Goal: Task Accomplishment & Management: Use online tool/utility

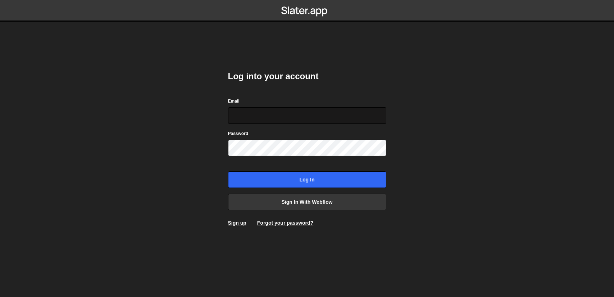
click at [275, 113] on input "Email" at bounding box center [307, 115] width 158 height 17
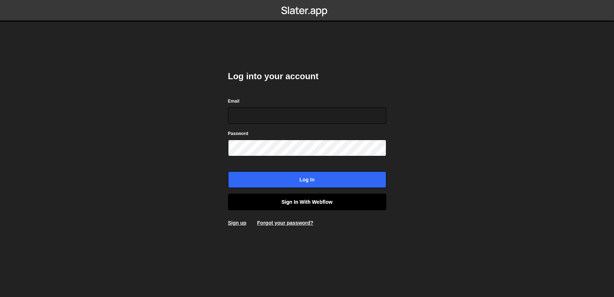
click at [328, 204] on link "Sign in with Webflow" at bounding box center [307, 202] width 158 height 17
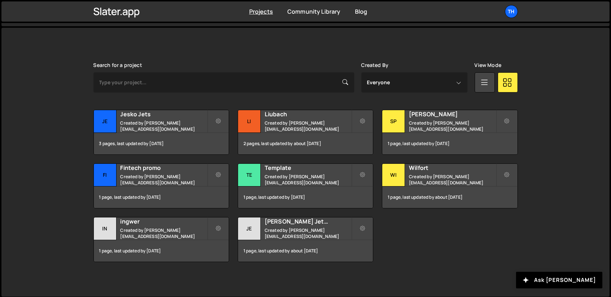
scroll to position [180, 0]
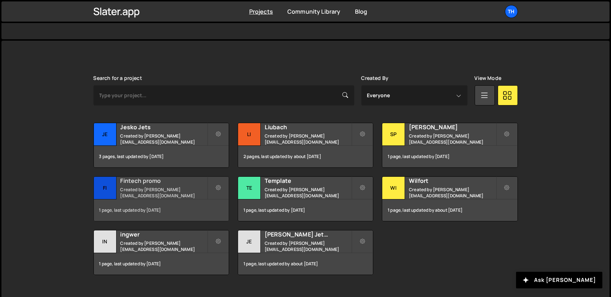
scroll to position [180, 0]
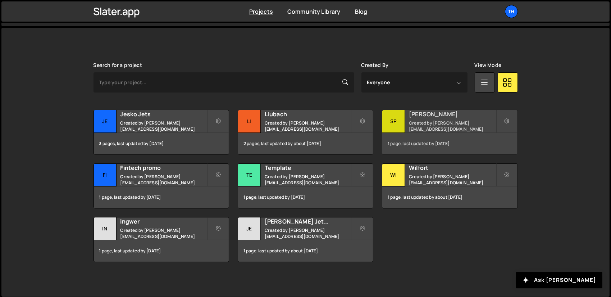
click at [437, 113] on h2 "[PERSON_NAME]" at bounding box center [452, 114] width 87 height 8
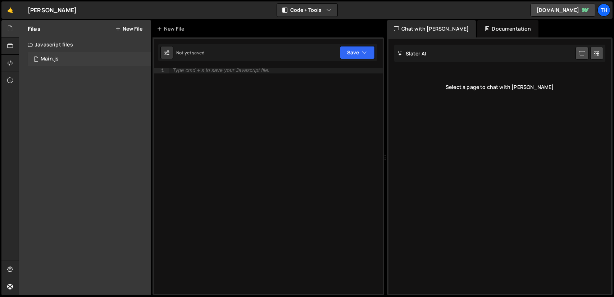
click at [67, 60] on div "1 Main.js 0" at bounding box center [89, 59] width 123 height 14
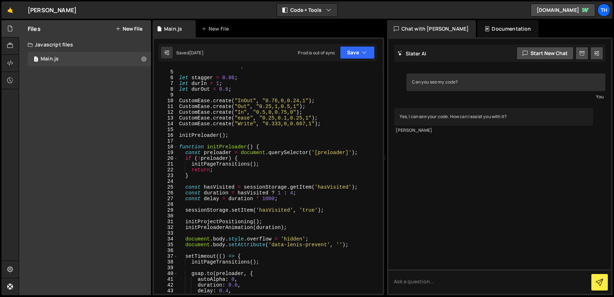
scroll to position [19, 0]
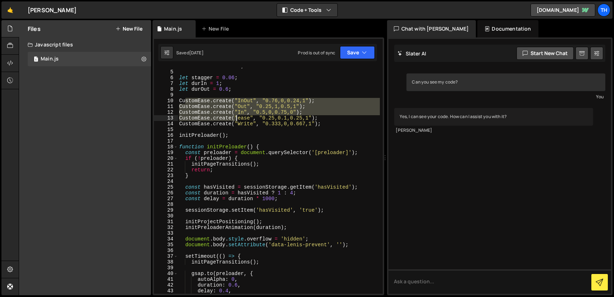
drag, startPoint x: 186, startPoint y: 100, endPoint x: 235, endPoint y: 116, distance: 51.5
click at [235, 116] on div "let breakPoint = 992 ; let stagger = 0.06 ; let durIn = 1 ; let durOut = 0.6 ; …" at bounding box center [279, 181] width 202 height 237
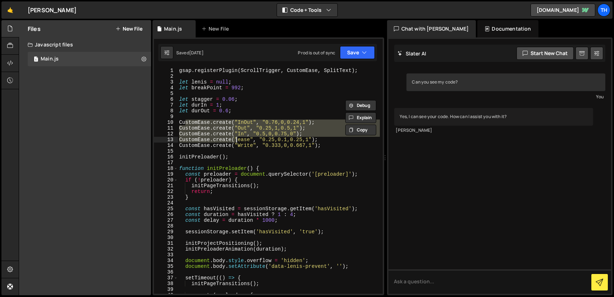
click at [217, 108] on div "gsap . registerPlugin ( ScrollTrigger , CustomEase , SplitText ) ; let [PERSON_…" at bounding box center [279, 186] width 202 height 237
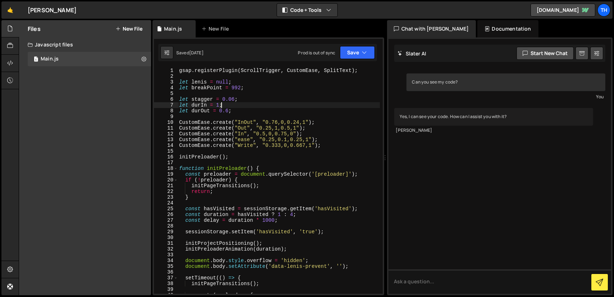
click at [238, 108] on div "gsap . registerPlugin ( ScrollTrigger , CustomEase , SplitText ) ; let [PERSON_…" at bounding box center [279, 186] width 202 height 237
click at [241, 112] on div "gsap . registerPlugin ( ScrollTrigger , CustomEase , SplitText ) ; let [PERSON_…" at bounding box center [279, 186] width 202 height 237
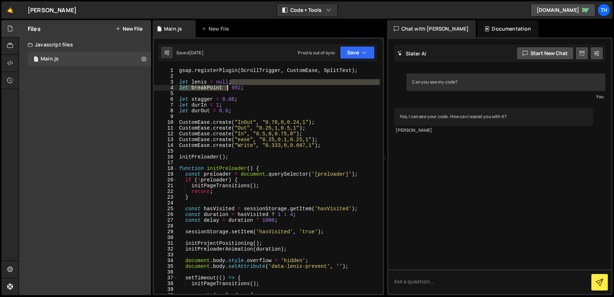
drag, startPoint x: 241, startPoint y: 84, endPoint x: 228, endPoint y: 86, distance: 13.1
click at [228, 86] on div "gsap . registerPlugin ( ScrollTrigger , CustomEase , SplitText ) ; let [PERSON_…" at bounding box center [279, 186] width 202 height 237
click at [233, 87] on div "gsap . registerPlugin ( ScrollTrigger , CustomEase , SplitText ) ; let [PERSON_…" at bounding box center [279, 186] width 202 height 237
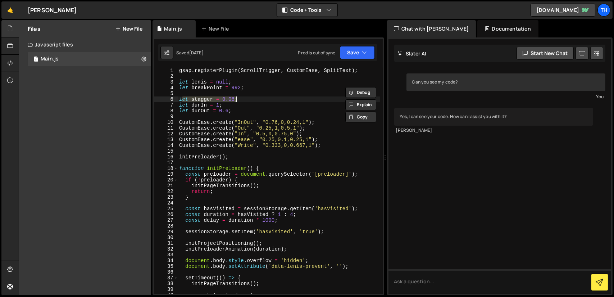
drag, startPoint x: 182, startPoint y: 99, endPoint x: 244, endPoint y: 98, distance: 62.2
click at [244, 98] on div "gsap . registerPlugin ( ScrollTrigger , CustomEase , SplitText ) ; let [PERSON_…" at bounding box center [279, 186] width 202 height 237
click at [244, 98] on div "gsap . registerPlugin ( ScrollTrigger , CustomEase , SplitText ) ; let [PERSON_…" at bounding box center [279, 181] width 202 height 226
drag, startPoint x: 249, startPoint y: 98, endPoint x: 174, endPoint y: 98, distance: 74.8
click at [174, 98] on div "let stagger = 0.06; 1 2 3 4 5 6 7 8 9 10 11 12 13 14 15 16 17 18 19 20 21 22 23…" at bounding box center [268, 181] width 229 height 226
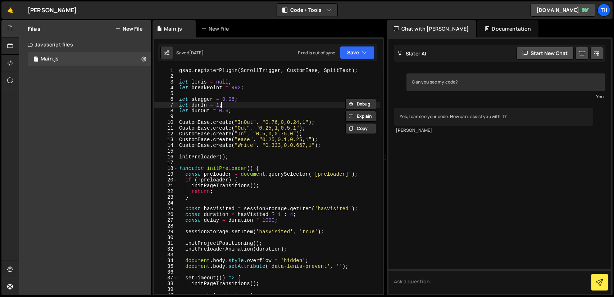
click at [231, 104] on div "gsap . registerPlugin ( ScrollTrigger , CustomEase , SplitText ) ; let [PERSON_…" at bounding box center [279, 186] width 202 height 237
drag, startPoint x: 235, startPoint y: 106, endPoint x: 178, endPoint y: 107, distance: 57.6
click at [178, 107] on div "let durIn = 1; 1 2 3 4 5 6 7 8 9 10 11 12 13 14 15 16 17 18 19 20 21 22 23 24 2…" at bounding box center [268, 181] width 229 height 226
click at [237, 112] on div "gsap . registerPlugin ( ScrollTrigger , CustomEase , SplitText ) ; let [PERSON_…" at bounding box center [279, 186] width 202 height 237
drag, startPoint x: 215, startPoint y: 103, endPoint x: 223, endPoint y: 104, distance: 7.6
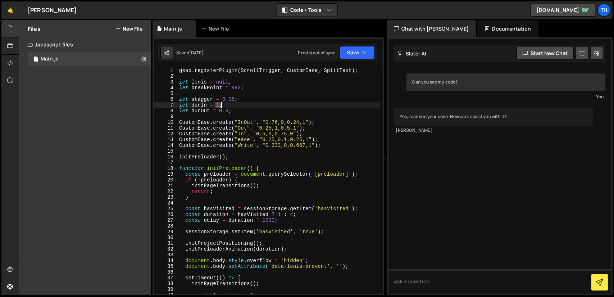
click at [223, 104] on div "gsap . registerPlugin ( ScrollTrigger , CustomEase , SplitText ) ; let [PERSON_…" at bounding box center [279, 186] width 202 height 237
click at [211, 100] on div "gsap . registerPlugin ( ScrollTrigger , CustomEase , SplitText ) ; let [PERSON_…" at bounding box center [279, 186] width 202 height 237
drag, startPoint x: 210, startPoint y: 105, endPoint x: 236, endPoint y: 106, distance: 25.9
click at [232, 104] on div "gsap . registerPlugin ( ScrollTrigger , CustomEase , SplitText ) ; let [PERSON_…" at bounding box center [279, 186] width 202 height 237
drag, startPoint x: 236, startPoint y: 112, endPoint x: 216, endPoint y: 111, distance: 19.8
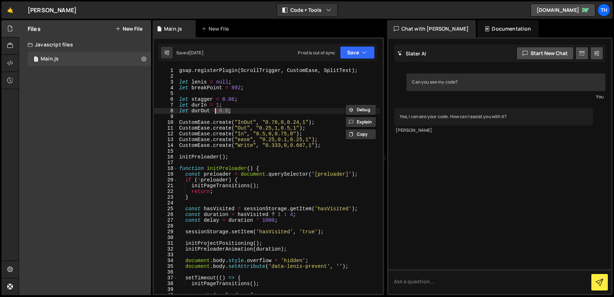
click at [216, 111] on div "gsap . registerPlugin ( ScrollTrigger , CustomEase , SplitText ) ; let [PERSON_…" at bounding box center [279, 186] width 202 height 237
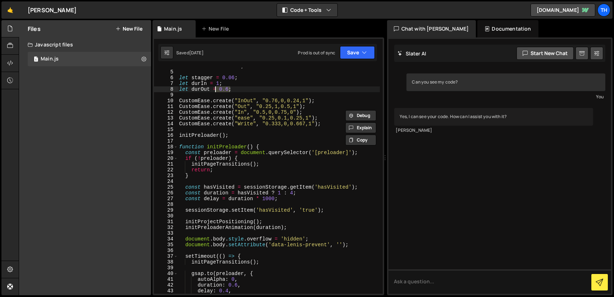
scroll to position [19, 0]
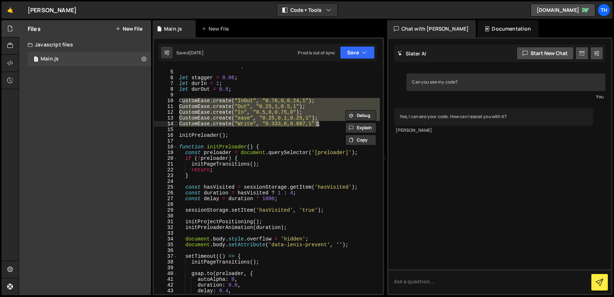
drag, startPoint x: 180, startPoint y: 99, endPoint x: 320, endPoint y: 126, distance: 142.0
click at [320, 126] on div "let breakPoint = 992 ; let stagger = 0.06 ; let durIn = 1 ; let durOut = 0.6 ; …" at bounding box center [279, 181] width 202 height 237
click at [320, 126] on div "let breakPoint = 992 ; let stagger = 0.06 ; let durIn = 1 ; let durOut = 0.6 ; …" at bounding box center [279, 181] width 202 height 226
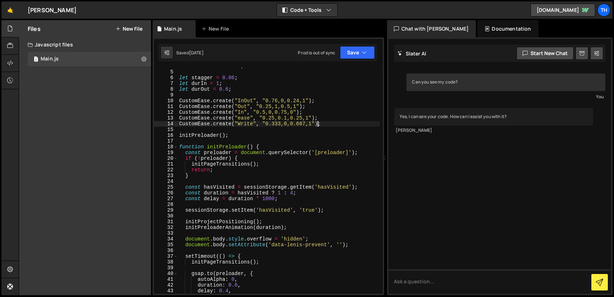
scroll to position [37, 0]
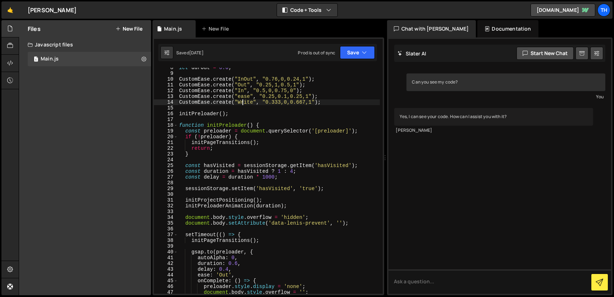
click at [243, 102] on div "let durOut = 0.6 ; CustomEase . create ( "InOut" , "0.76,0,0.24,1" ) ; CustomEa…" at bounding box center [279, 183] width 202 height 237
click at [226, 137] on div "let durOut = 0.6 ; CustomEase . create ( "InOut" , "0.76,0,0.24,1" ) ; CustomEa…" at bounding box center [279, 183] width 202 height 237
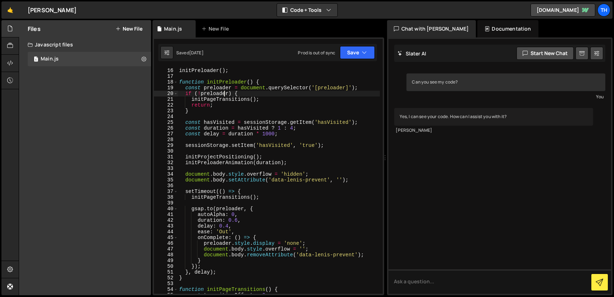
click at [183, 81] on div "initPreloader ( ) ; function initPreloader ( ) { const preloader = document . q…" at bounding box center [279, 186] width 202 height 237
click at [284, 90] on div "initPreloader ( ) ; function initPreloader ( ) { const preloader = document . q…" at bounding box center [279, 186] width 202 height 237
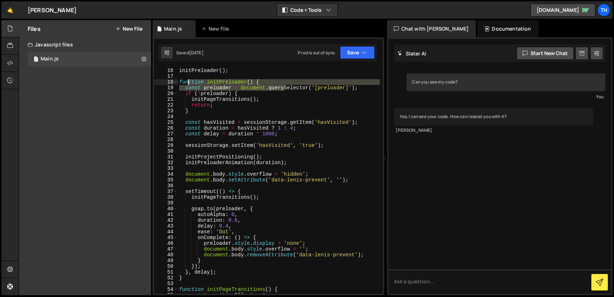
drag, startPoint x: 188, startPoint y: 80, endPoint x: 192, endPoint y: 79, distance: 3.6
click at [188, 80] on div "initPreloader ( ) ; function initPreloader ( ) { const preloader = document . q…" at bounding box center [279, 186] width 202 height 237
click at [265, 81] on div "initPreloader ( ) ; function initPreloader ( ) { const preloader = document . q…" at bounding box center [279, 181] width 202 height 226
click at [176, 82] on span at bounding box center [176, 82] width 4 height 6
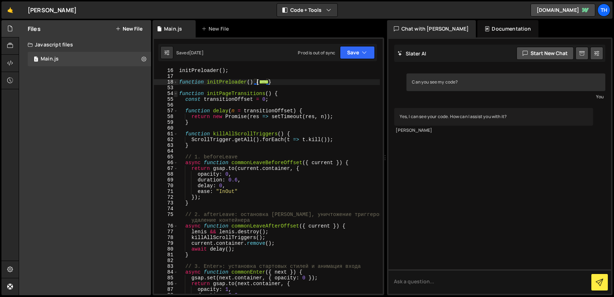
click at [176, 92] on span at bounding box center [176, 94] width 4 height 6
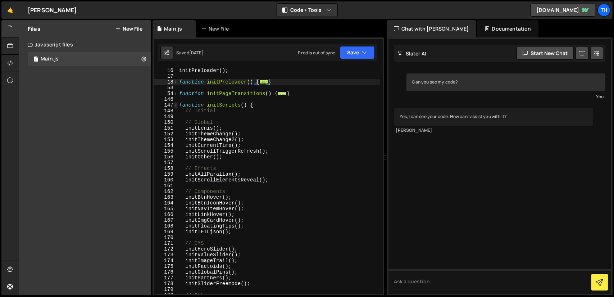
click at [176, 106] on span at bounding box center [176, 105] width 4 height 6
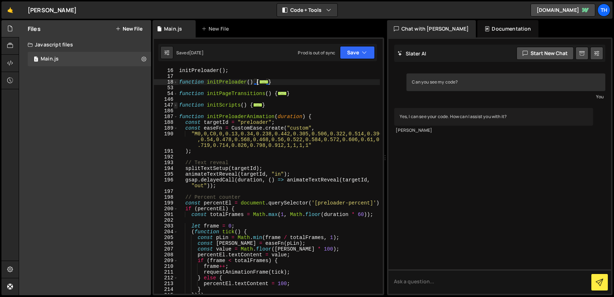
click at [177, 104] on span at bounding box center [176, 105] width 4 height 6
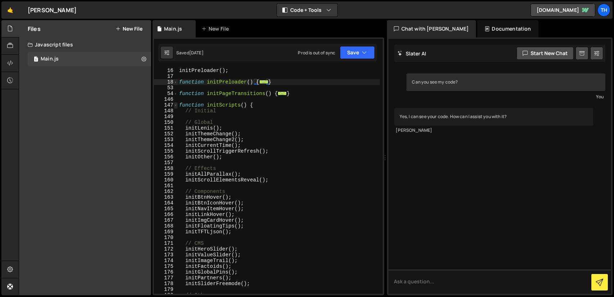
click at [174, 104] on span at bounding box center [176, 105] width 4 height 6
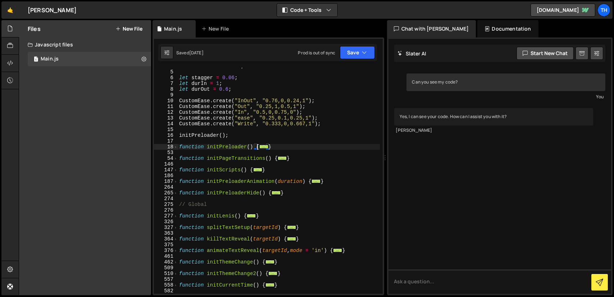
scroll to position [22, 0]
click at [176, 147] on span at bounding box center [176, 147] width 4 height 6
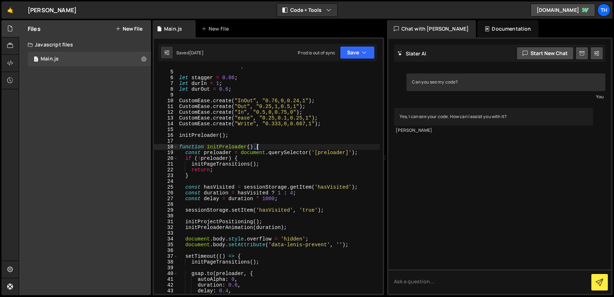
scroll to position [86, 0]
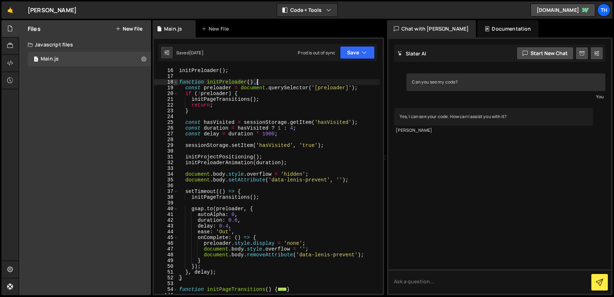
click at [176, 79] on span at bounding box center [176, 82] width 4 height 6
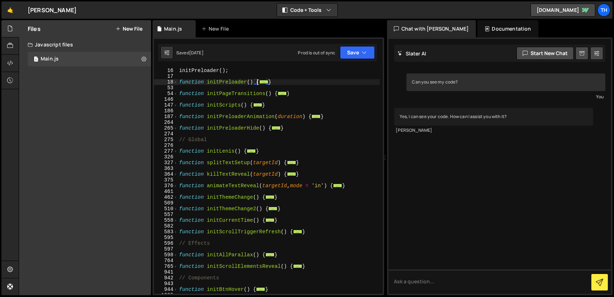
scroll to position [43, 0]
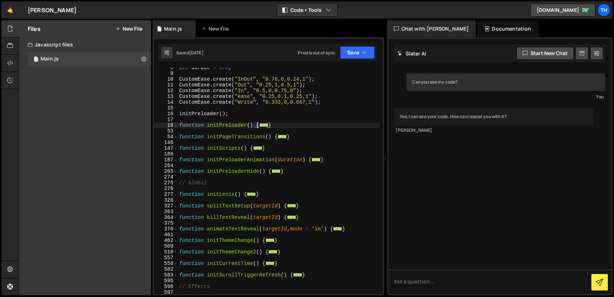
click at [197, 114] on div "let durOut = 0.6 ; CustomEase . create ( "InOut" , "0.76,0,0.24,1" ) ; CustomEa…" at bounding box center [279, 183] width 202 height 237
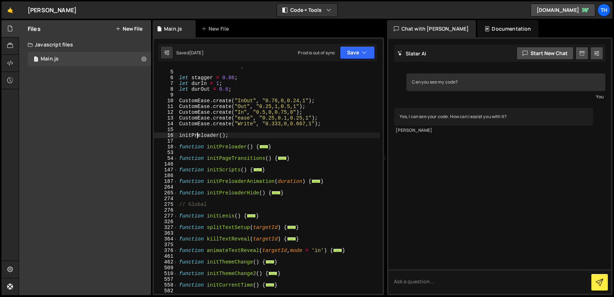
scroll to position [22, 0]
drag, startPoint x: 235, startPoint y: 133, endPoint x: 178, endPoint y: 133, distance: 56.1
click at [178, 133] on div "let breakPoint = 992 ; let stagger = 0.06 ; let durIn = 1 ; let durOut = 0.6 ; …" at bounding box center [279, 181] width 202 height 237
click at [226, 133] on div "let breakPoint = 992 ; let stagger = 0.06 ; let durIn = 1 ; let durOut = 0.6 ; …" at bounding box center [279, 181] width 202 height 226
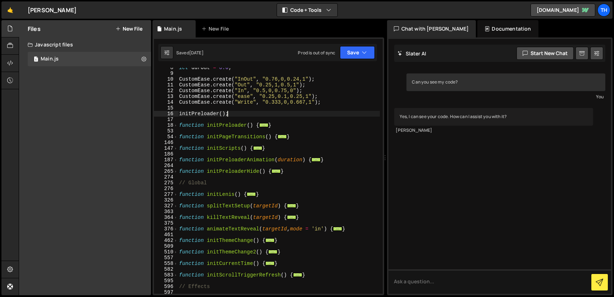
scroll to position [43, 0]
click at [176, 126] on span at bounding box center [176, 125] width 4 height 6
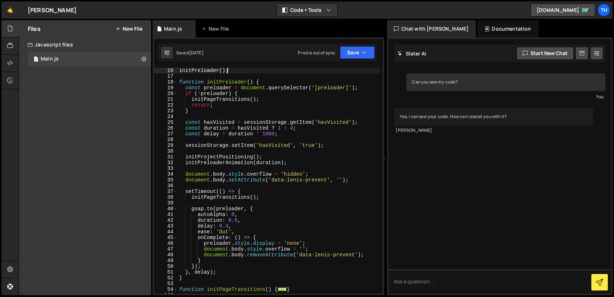
scroll to position [108, 0]
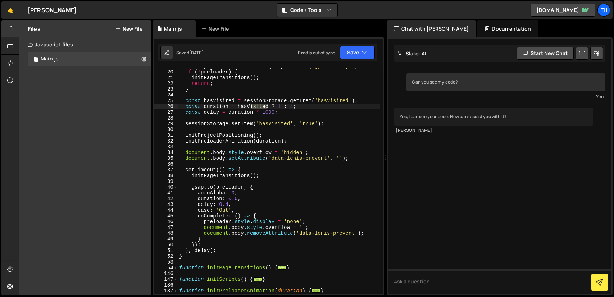
drag, startPoint x: 252, startPoint y: 107, endPoint x: 268, endPoint y: 109, distance: 16.6
click at [268, 109] on div "const preloader = document . querySelector ( '[preloader]' ) ; if ( ! preloader…" at bounding box center [279, 181] width 202 height 237
drag, startPoint x: 238, startPoint y: 105, endPoint x: 267, endPoint y: 105, distance: 29.1
click at [267, 105] on div "const preloader = document . querySelector ( '[preloader]' ) ; if ( ! preloader…" at bounding box center [279, 181] width 202 height 237
drag, startPoint x: 280, startPoint y: 113, endPoint x: 208, endPoint y: 113, distance: 71.9
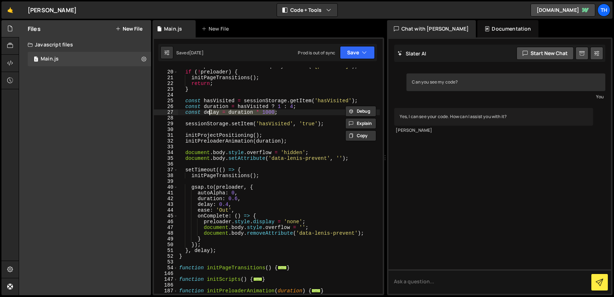
click at [208, 113] on div "const preloader = document . querySelector ( '[preloader]' ) ; if ( ! preloader…" at bounding box center [279, 181] width 202 height 237
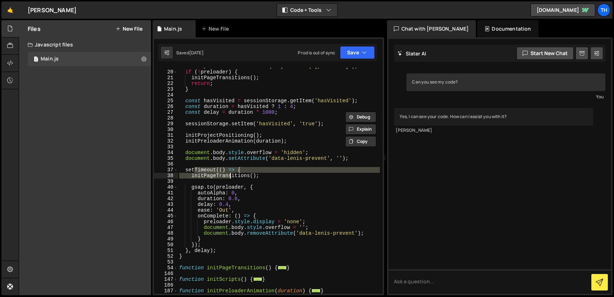
drag, startPoint x: 195, startPoint y: 169, endPoint x: 232, endPoint y: 176, distance: 37.3
click at [230, 175] on div "const preloader = document . querySelector ( '[preloader]' ) ; if ( ! preloader…" at bounding box center [279, 181] width 202 height 237
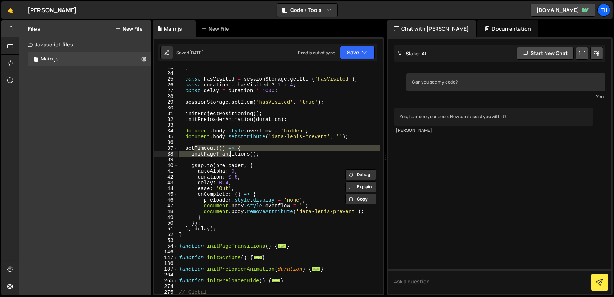
scroll to position [129, 0]
click at [199, 230] on div "} const hasVisited = sessionStorage . getItem ( 'hasVisited' ) ; const duration…" at bounding box center [279, 183] width 202 height 237
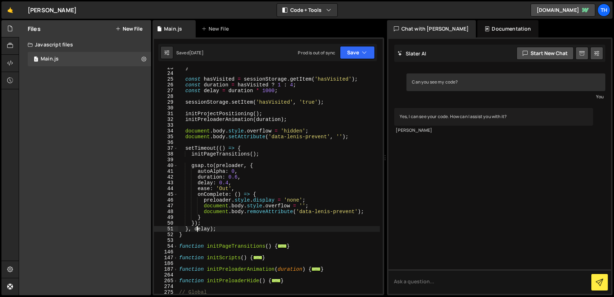
click at [265, 88] on div "} const hasVisited = sessionStorage . getItem ( 'hasVisited' ) ; const duration…" at bounding box center [279, 183] width 202 height 237
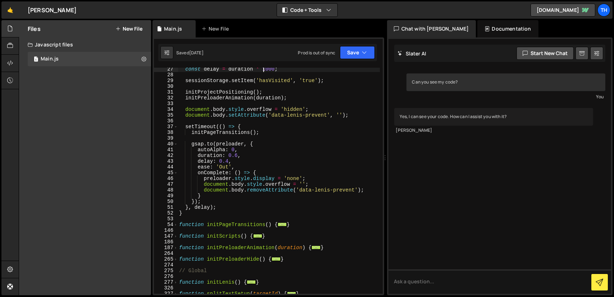
click at [220, 132] on div "const delay = duration * 1000 ; sessionStorage . setItem ( 'hasVisited' , 'true…" at bounding box center [279, 184] width 202 height 237
click at [176, 226] on span at bounding box center [176, 225] width 4 height 6
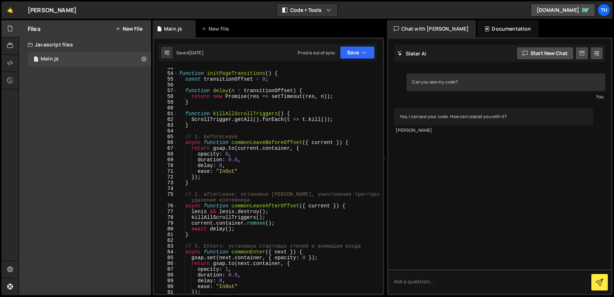
scroll to position [216, 0]
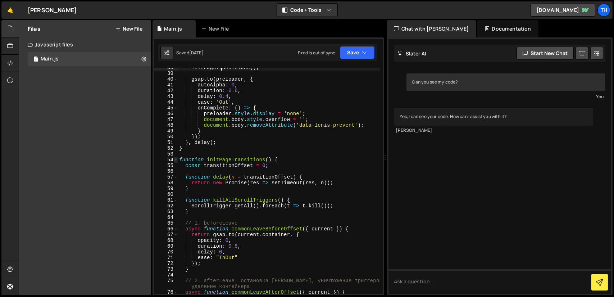
click at [176, 160] on span at bounding box center [176, 160] width 4 height 6
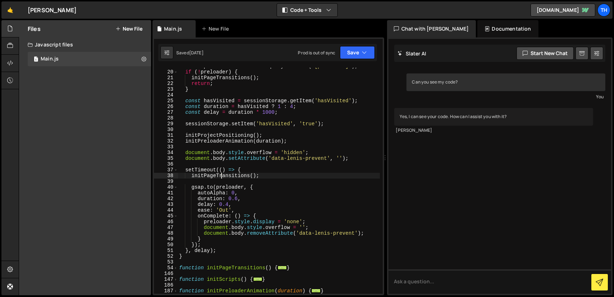
scroll to position [108, 0]
drag, startPoint x: 259, startPoint y: 175, endPoint x: 187, endPoint y: 175, distance: 71.6
click at [187, 175] on div "const preloader = document . querySelector ( '[preloader]' ) ; if ( ! preloader…" at bounding box center [279, 181] width 202 height 237
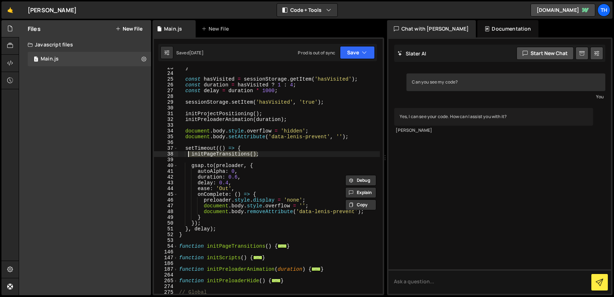
scroll to position [129, 0]
drag, startPoint x: 211, startPoint y: 200, endPoint x: 294, endPoint y: 199, distance: 82.7
click at [294, 199] on div "} const hasVisited = sessionStorage . getItem ( 'hasVisited' ) ; const duration…" at bounding box center [279, 183] width 202 height 237
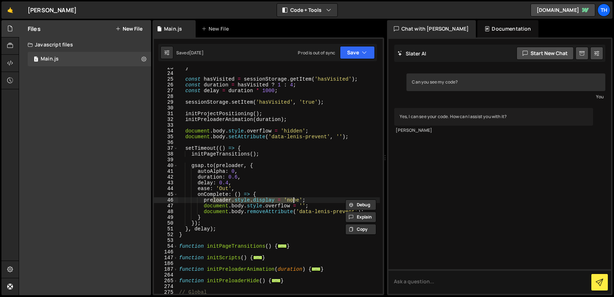
click at [249, 204] on div "} const hasVisited = sessionStorage . getItem ( 'hasVisited' ) ; const duration…" at bounding box center [279, 183] width 202 height 237
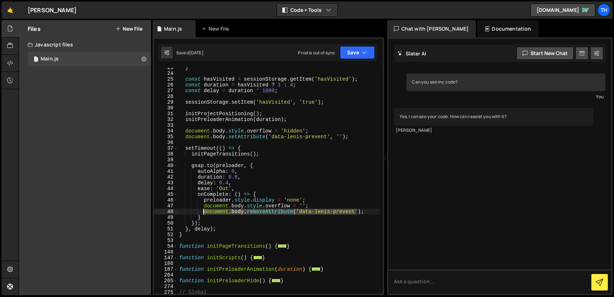
drag, startPoint x: 358, startPoint y: 211, endPoint x: 203, endPoint y: 212, distance: 155.4
click at [203, 212] on div "} const hasVisited = sessionStorage . getItem ( 'hasVisited' ) ; const duration…" at bounding box center [279, 183] width 202 height 237
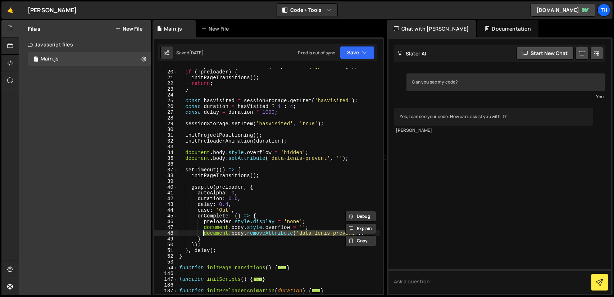
scroll to position [86, 0]
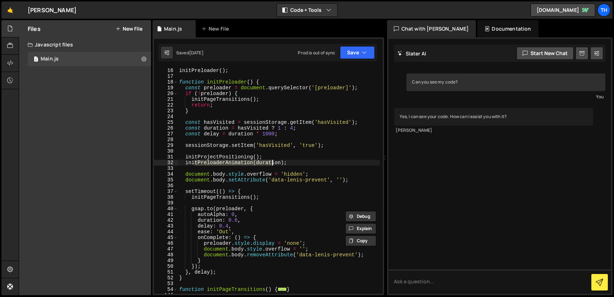
drag, startPoint x: 216, startPoint y: 165, endPoint x: 274, endPoint y: 163, distance: 58.3
click at [274, 163] on div "initPreloader ( ) ; function initPreloader ( ) { const preloader = document . q…" at bounding box center [279, 186] width 202 height 237
click at [256, 163] on div "initPreloader ( ) ; function initPreloader ( ) { const preloader = document . q…" at bounding box center [279, 181] width 202 height 226
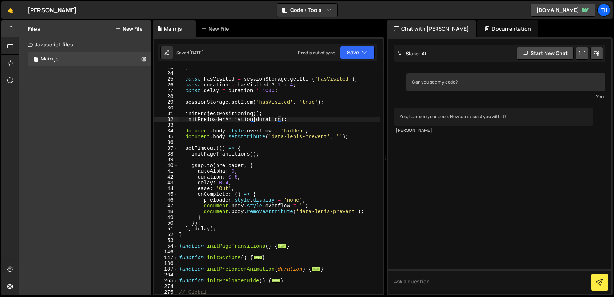
scroll to position [151, 0]
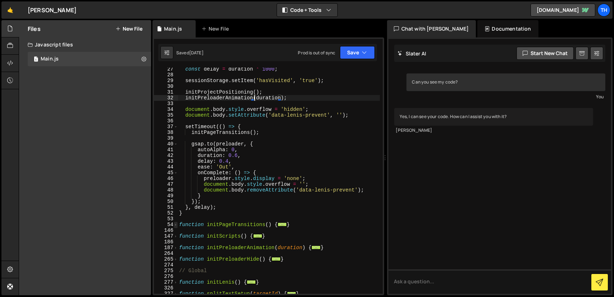
click at [176, 225] on span at bounding box center [176, 225] width 4 height 6
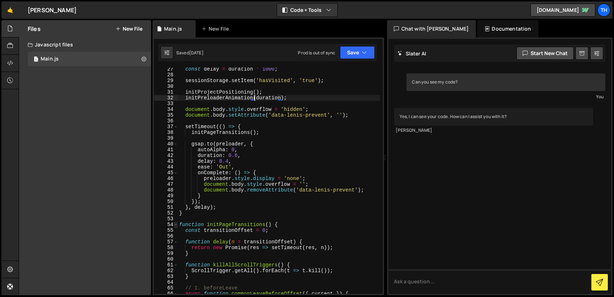
click at [176, 225] on span at bounding box center [176, 225] width 4 height 6
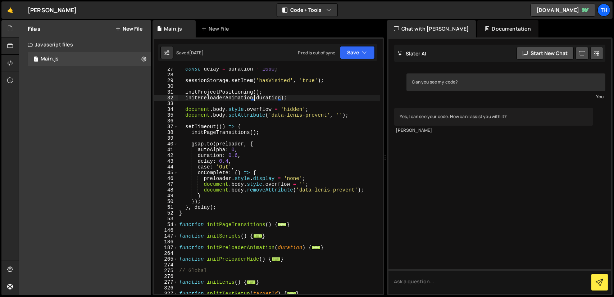
click at [282, 226] on span "..." at bounding box center [282, 224] width 9 height 4
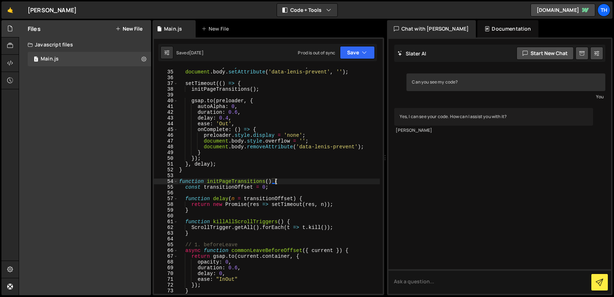
scroll to position [194, 0]
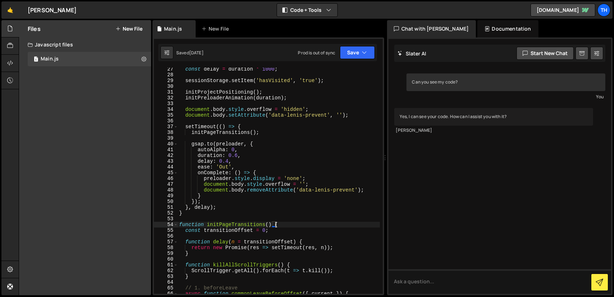
click at [265, 95] on div "const delay = duration * 1000 ; sessionStorage . setItem ( 'hasVisited' , 'true…" at bounding box center [279, 184] width 202 height 237
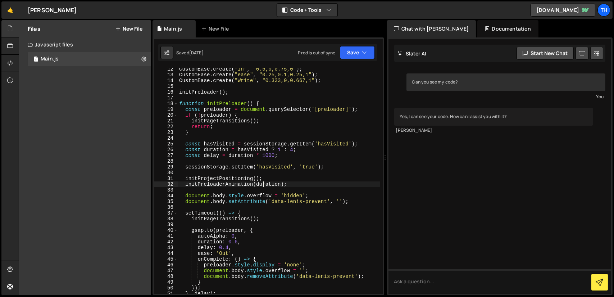
scroll to position [65, 0]
drag, startPoint x: 237, startPoint y: 149, endPoint x: 300, endPoint y: 149, distance: 63.3
click at [302, 148] on div "CustomEase . create ( "In" , "0.5,0,0.75,0" ) ; CustomEase . create ( "ease" , …" at bounding box center [279, 184] width 202 height 237
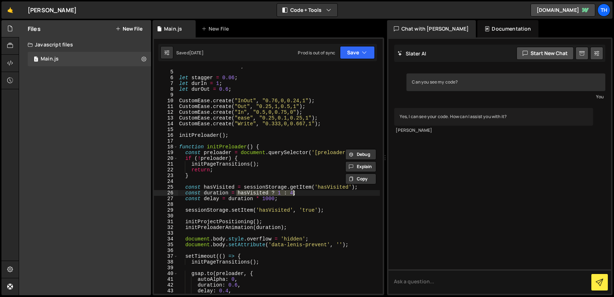
scroll to position [22, 0]
click at [177, 146] on span at bounding box center [176, 147] width 4 height 6
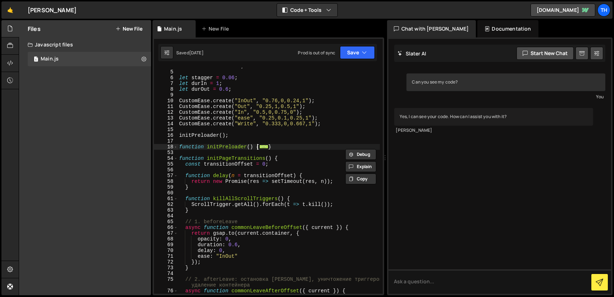
scroll to position [43, 0]
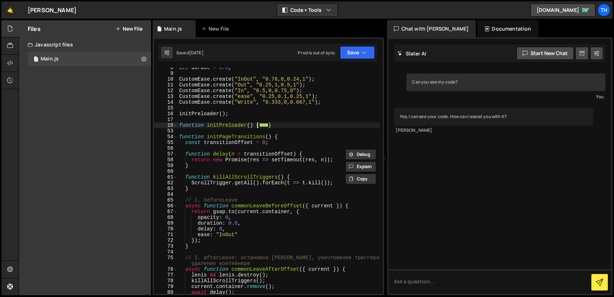
click at [210, 155] on div "let durOut = 0.6 ; CustomEase . create ( "InOut" , "0.76,0,0.24,1" ) ; CustomEa…" at bounding box center [279, 183] width 202 height 237
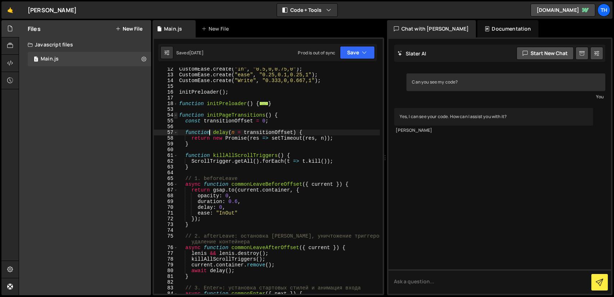
click at [176, 114] on span at bounding box center [176, 115] width 4 height 6
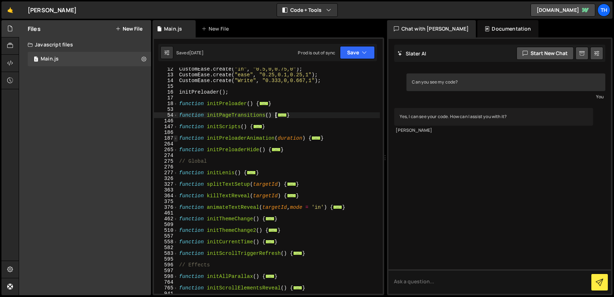
click at [176, 138] on span at bounding box center [176, 138] width 4 height 6
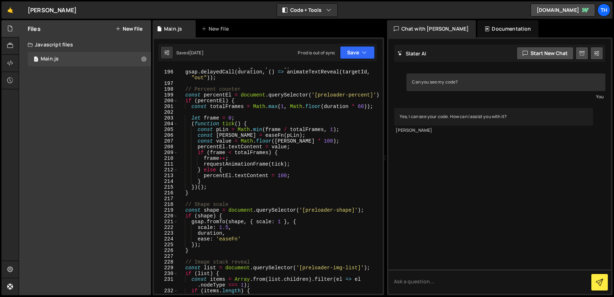
scroll to position [194, 0]
click at [204, 233] on div "animateTextReveal ( targetId , "in" ) ; gsap . delayedCall ( duration , ( ) => …" at bounding box center [279, 181] width 202 height 237
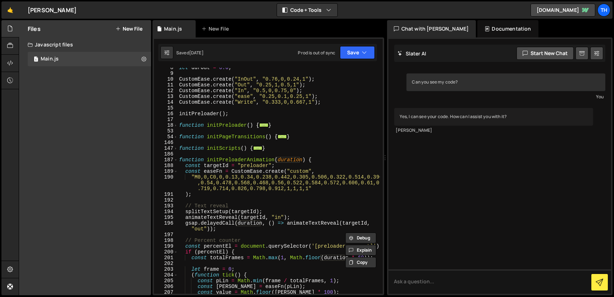
scroll to position [22, 0]
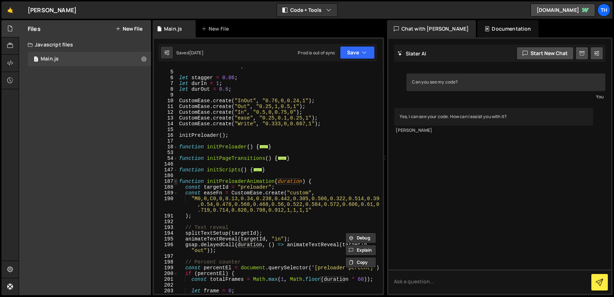
click at [177, 183] on span at bounding box center [176, 181] width 4 height 6
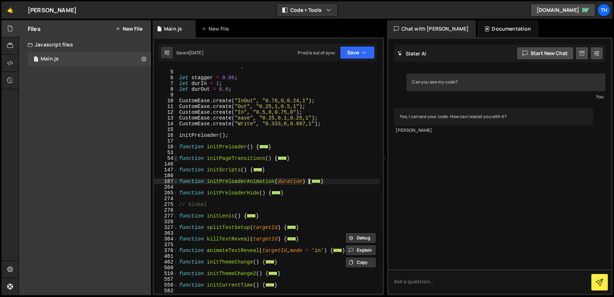
click at [177, 158] on span at bounding box center [176, 158] width 4 height 6
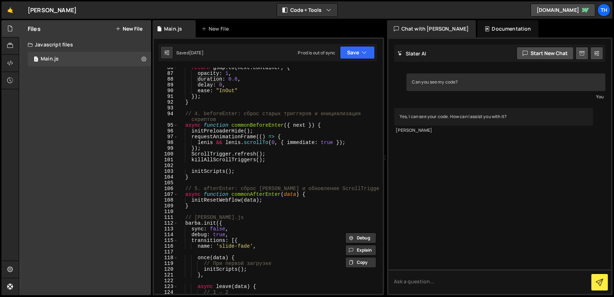
scroll to position [281, 0]
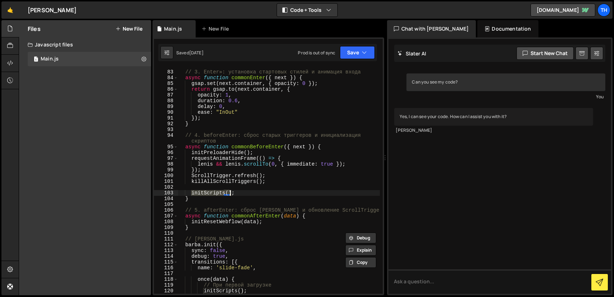
drag, startPoint x: 192, startPoint y: 193, endPoint x: 234, endPoint y: 191, distance: 42.5
click at [234, 191] on div "// 3. Enter»: установка стартовых стилей и анимация входа async function common…" at bounding box center [279, 181] width 202 height 237
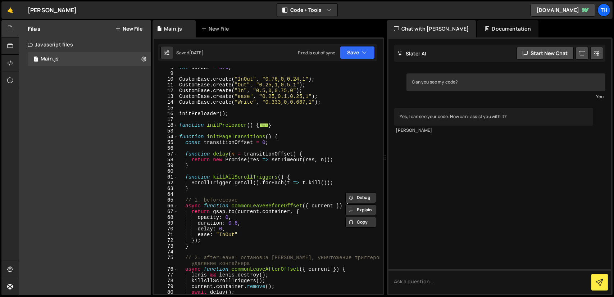
scroll to position [43, 0]
click at [175, 136] on span at bounding box center [176, 137] width 4 height 6
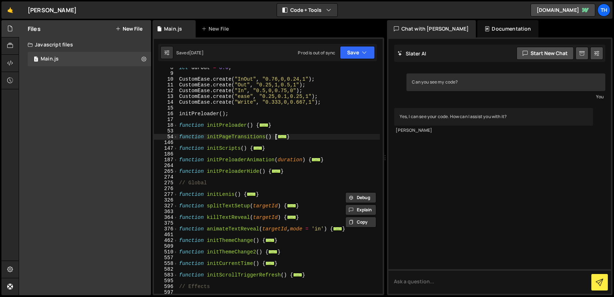
scroll to position [65, 0]
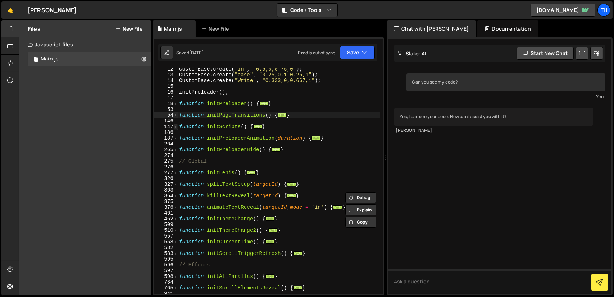
click at [175, 127] on span at bounding box center [176, 127] width 4 height 6
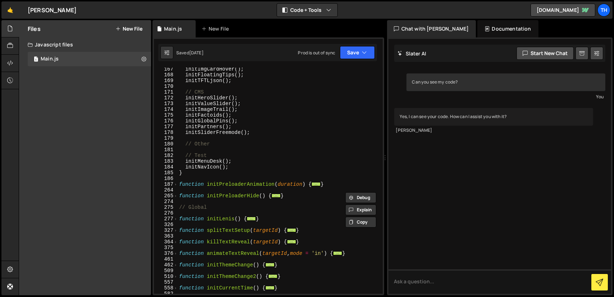
scroll to position [281, 0]
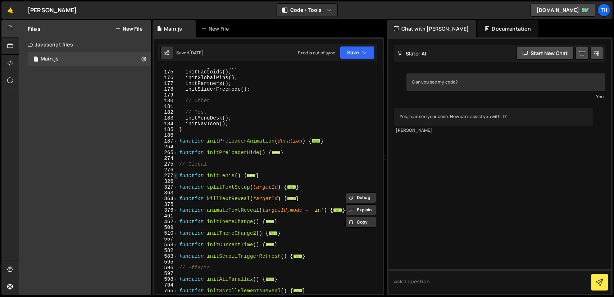
click at [176, 176] on span at bounding box center [176, 176] width 4 height 6
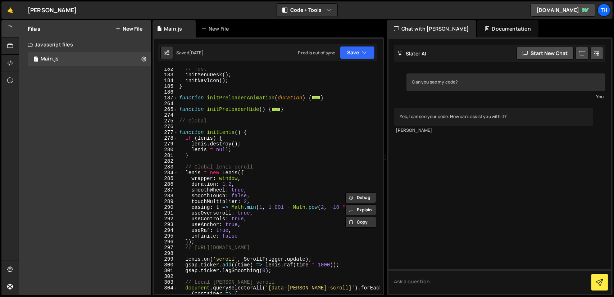
scroll to position [345, 0]
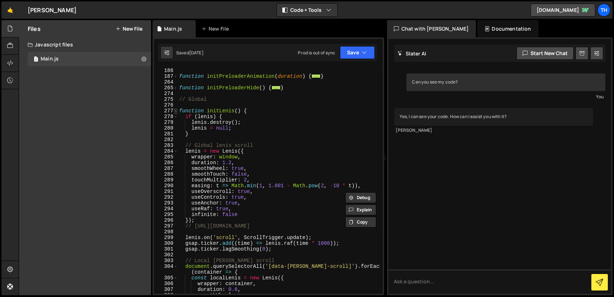
click at [176, 108] on span at bounding box center [176, 111] width 4 height 6
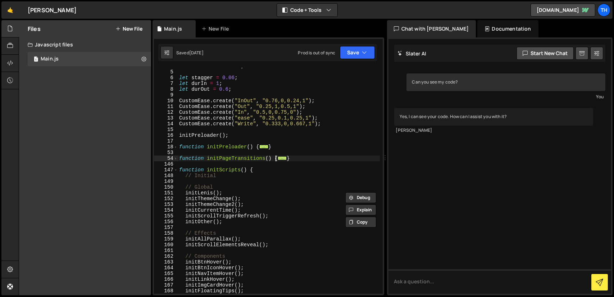
scroll to position [0, 0]
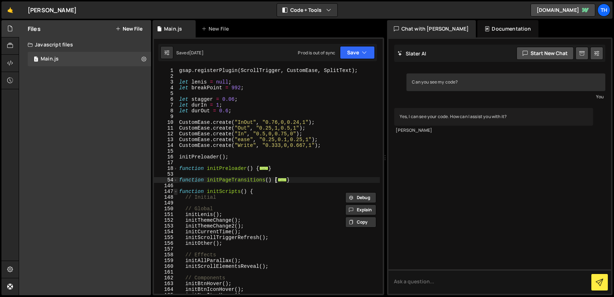
click at [177, 191] on span at bounding box center [176, 191] width 4 height 6
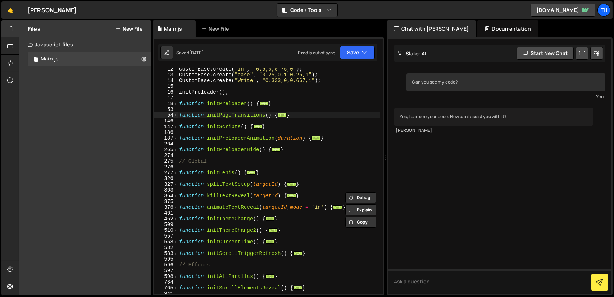
scroll to position [65, 0]
click at [176, 149] on span at bounding box center [176, 150] width 4 height 6
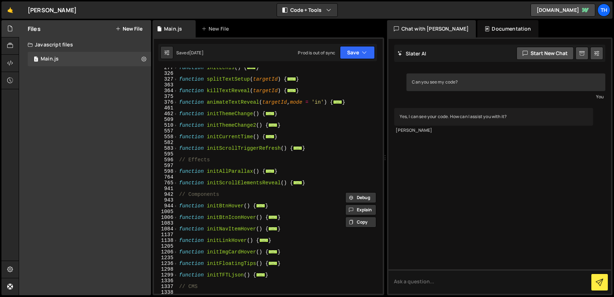
scroll to position [216, 0]
click at [176, 171] on span at bounding box center [176, 171] width 4 height 6
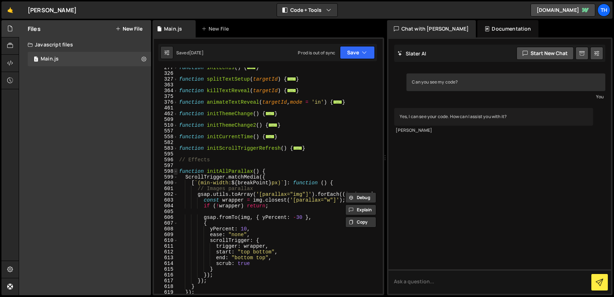
click at [176, 171] on span at bounding box center [176, 171] width 4 height 6
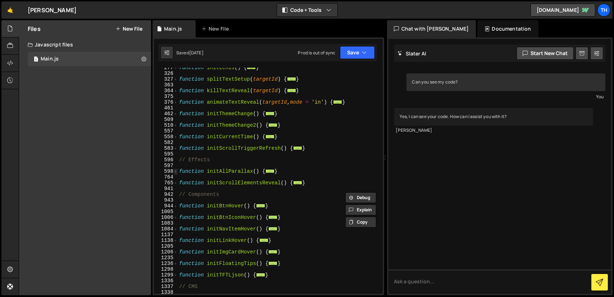
click at [177, 172] on span at bounding box center [176, 171] width 4 height 6
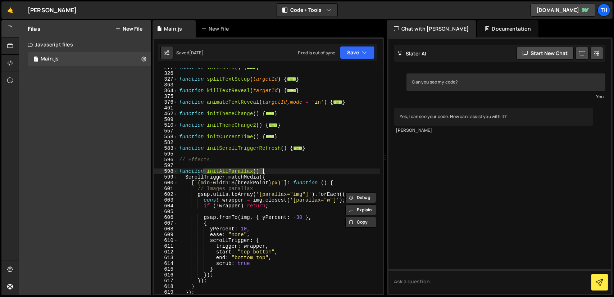
drag, startPoint x: 213, startPoint y: 172, endPoint x: 263, endPoint y: 170, distance: 50.0
click at [263, 170] on div "function initLenis ( ) { ... } function splitTextSetup ( targetId ) { ... } fun…" at bounding box center [279, 183] width 202 height 237
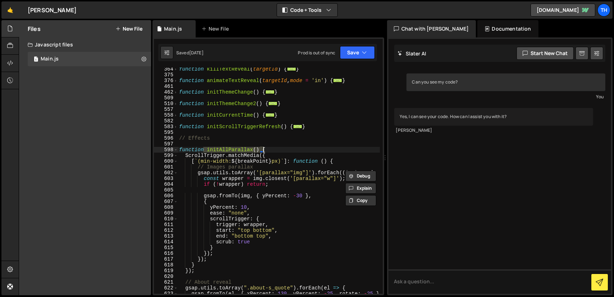
scroll to position [259, 0]
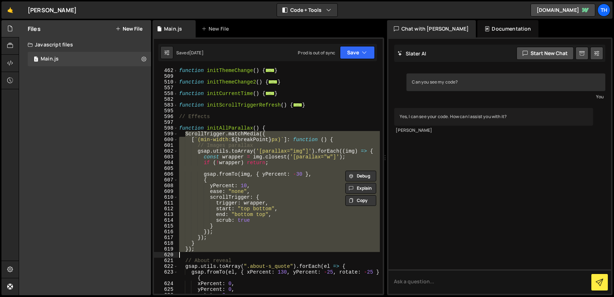
drag, startPoint x: 187, startPoint y: 134, endPoint x: 297, endPoint y: 254, distance: 163.2
click at [298, 255] on div "function initThemeChange ( ) { ... } function initThemeChange2 ( ) { ... } func…" at bounding box center [279, 186] width 202 height 237
click at [178, 129] on div "598" at bounding box center [166, 128] width 24 height 6
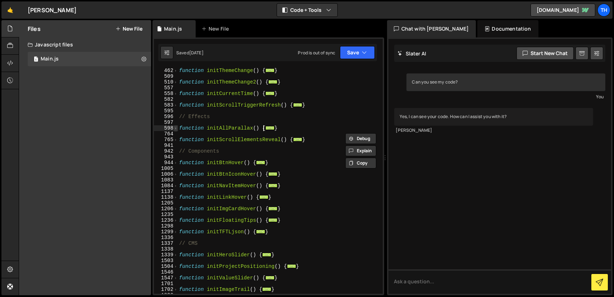
click at [177, 128] on span at bounding box center [176, 128] width 4 height 6
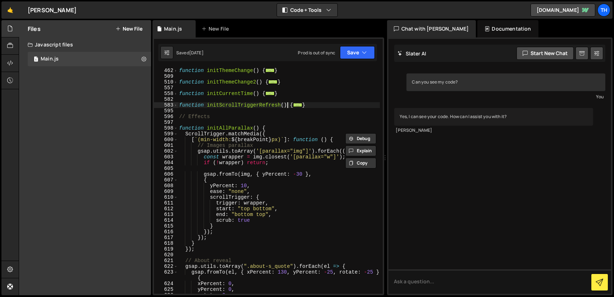
click at [287, 103] on div "function initThemeChange ( ) { ... } function initThemeChange2 ( ) { ... } func…" at bounding box center [279, 186] width 202 height 237
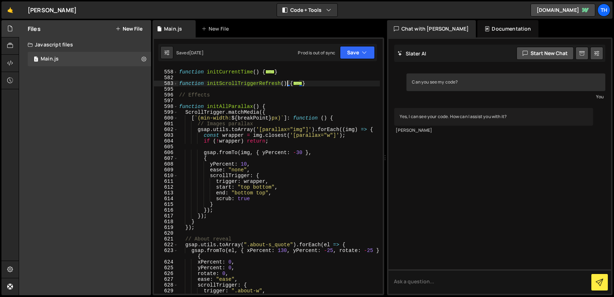
scroll to position [216, 0]
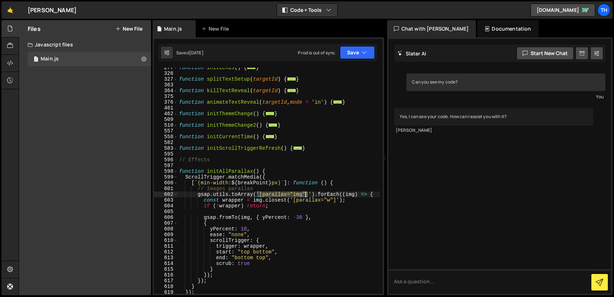
drag, startPoint x: 259, startPoint y: 193, endPoint x: 305, endPoint y: 193, distance: 46.8
click at [305, 193] on div "function initLenis ( ) { ... } function splitTextSetup ( targetId ) { ... } fun…" at bounding box center [279, 183] width 202 height 237
type textarea "gsap.utils.toArray('[parallax="img"]').forEach((img) => {"
click at [178, 172] on div "598" at bounding box center [166, 171] width 24 height 6
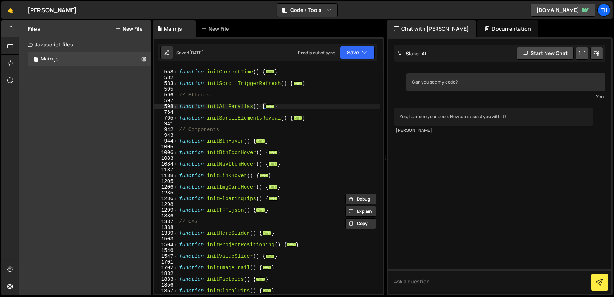
scroll to position [410, 0]
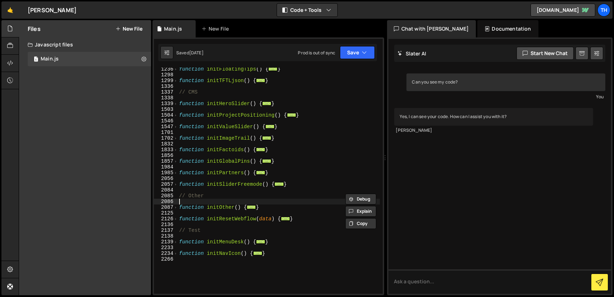
click at [265, 203] on div "function initFloatingTips ( ) { ... } function initTFTLjson ( ) { ... } // CMS …" at bounding box center [279, 184] width 202 height 237
click at [596, 55] on icon at bounding box center [596, 53] width 5 height 7
select select "chat"
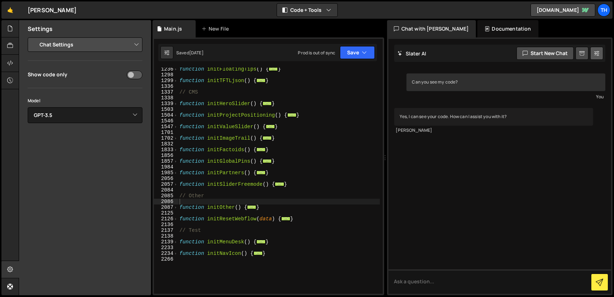
click at [597, 53] on icon at bounding box center [596, 53] width 5 height 7
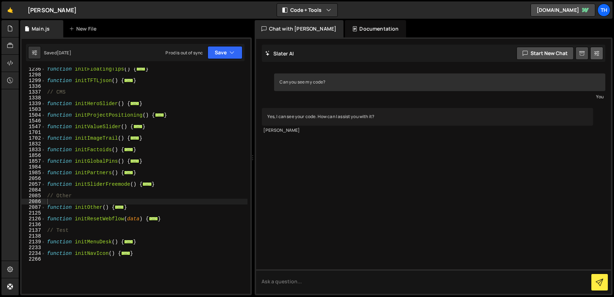
click at [599, 55] on button at bounding box center [596, 53] width 13 height 13
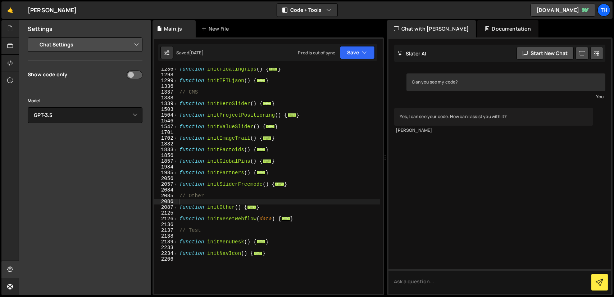
click at [382, 26] on div "Main.js New File" at bounding box center [269, 28] width 232 height 17
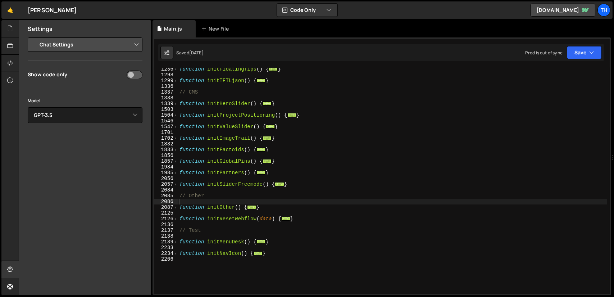
drag, startPoint x: 387, startPoint y: 47, endPoint x: 609, endPoint y: 51, distance: 222.0
click at [609, 51] on div "Files New File Javascript files 1 Main.js 0 CSS files Copy share link Edit File…" at bounding box center [316, 157] width 595 height 275
drag, startPoint x: 613, startPoint y: 157, endPoint x: 624, endPoint y: 157, distance: 11.9
click at [614, 157] on html "Projects [GEOGRAPHIC_DATA] Blog Th Projects Your Teams Invite team member Accou…" at bounding box center [307, 148] width 614 height 297
type textarea "}"
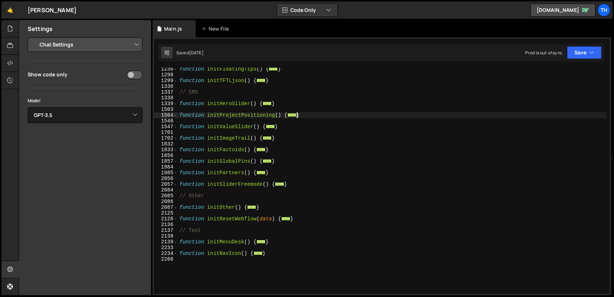
click at [419, 113] on div "function initFloatingTips ( ) { ... } function initTFTLjson ( ) { ... } // CMS …" at bounding box center [392, 184] width 429 height 237
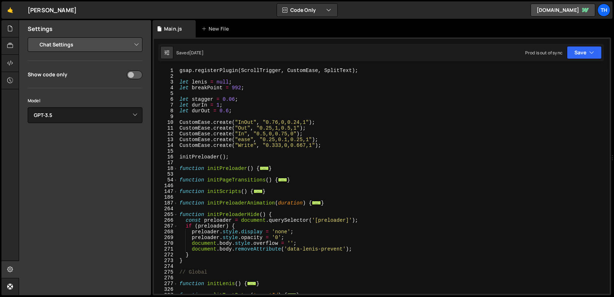
scroll to position [43, 0]
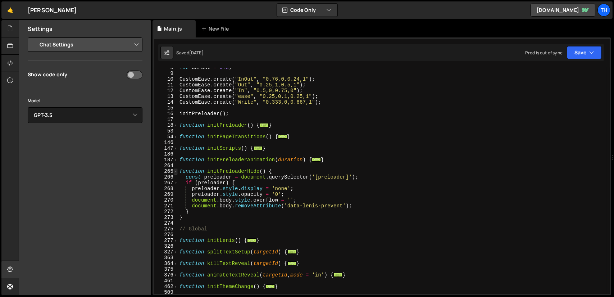
click at [174, 172] on span at bounding box center [176, 171] width 4 height 6
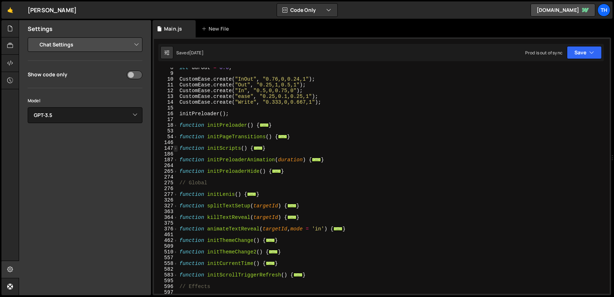
click at [177, 149] on span at bounding box center [176, 148] width 4 height 6
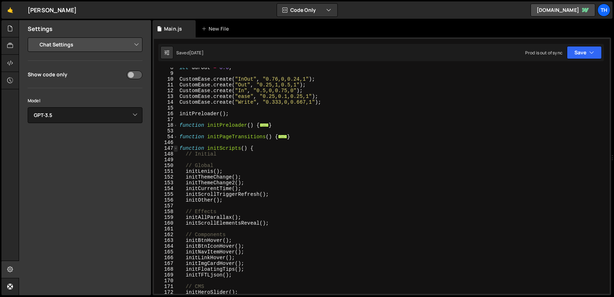
click at [177, 149] on span at bounding box center [176, 148] width 4 height 6
